Goal: Navigation & Orientation: Go to known website

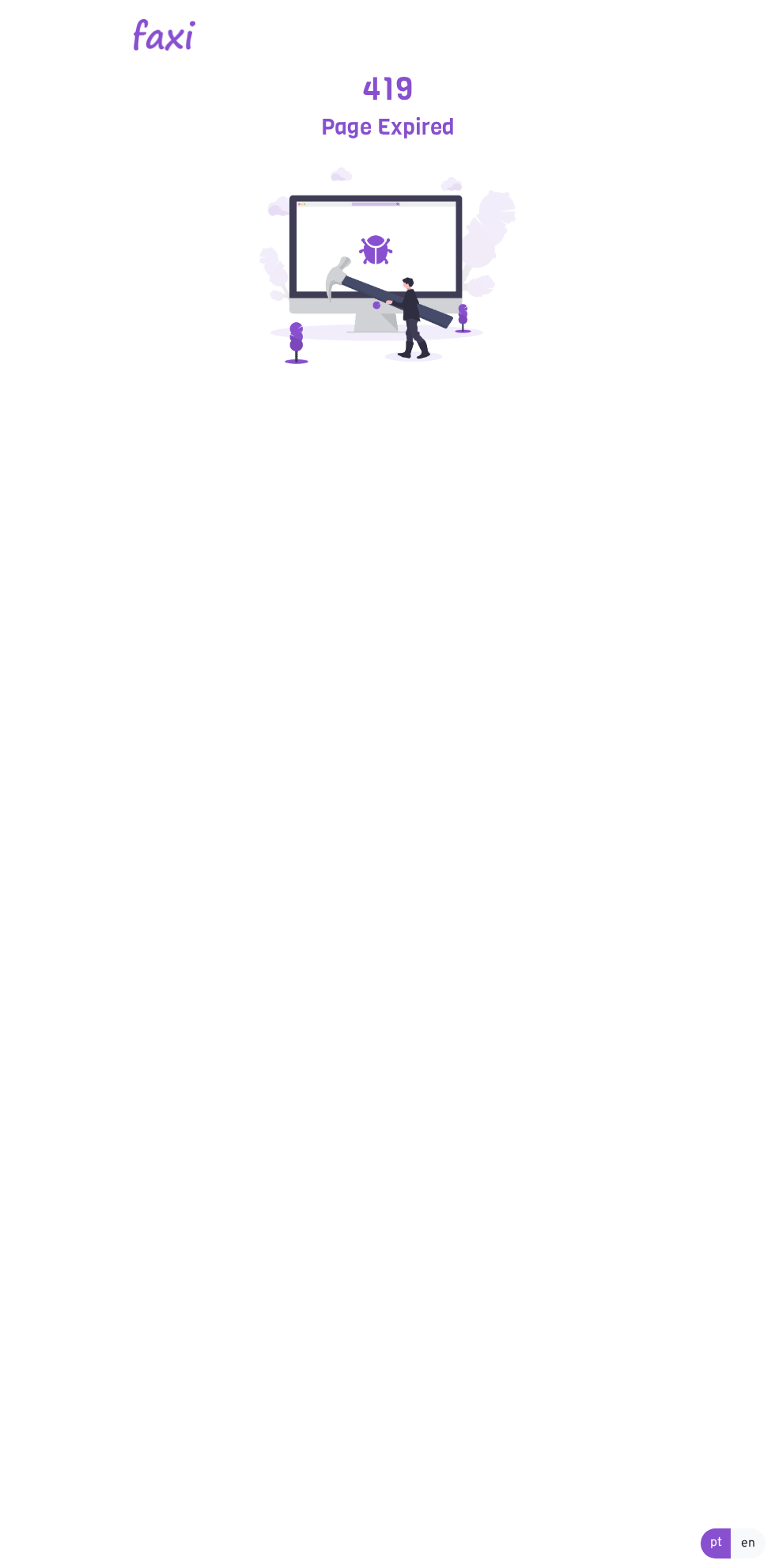
click at [388, 246] on img at bounding box center [388, 266] width 317 height 237
click at [404, 125] on h3 "Page Expired" at bounding box center [388, 127] width 546 height 26
click at [470, 384] on html "419 Page Expired pt en" at bounding box center [388, 192] width 775 height 384
click at [389, 248] on img at bounding box center [388, 266] width 317 height 237
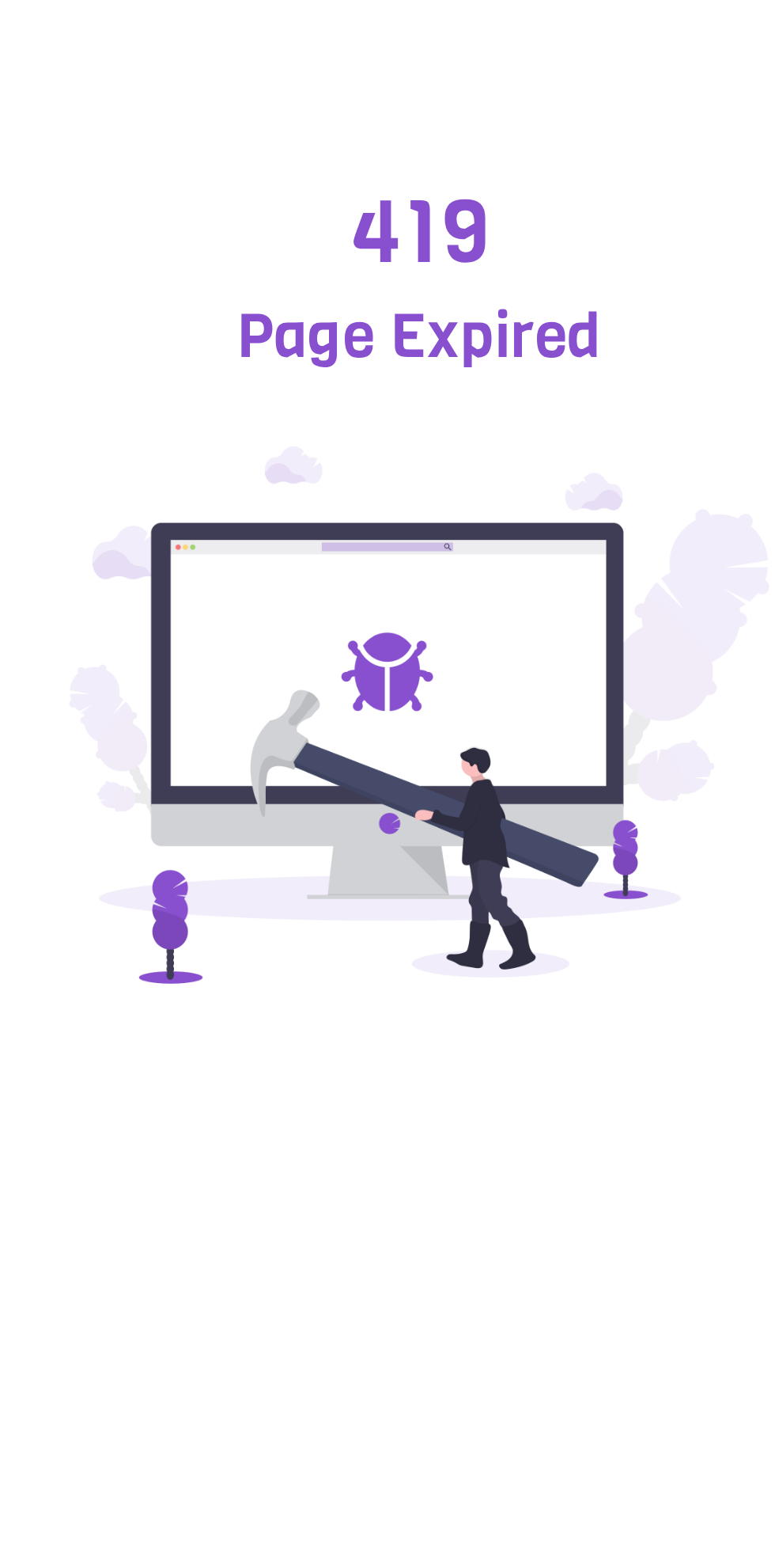
click at [372, 245] on img at bounding box center [388, 266] width 317 height 237
click at [393, 94] on h1 "419" at bounding box center [388, 88] width 546 height 38
